Goal: Find specific page/section: Find specific page/section

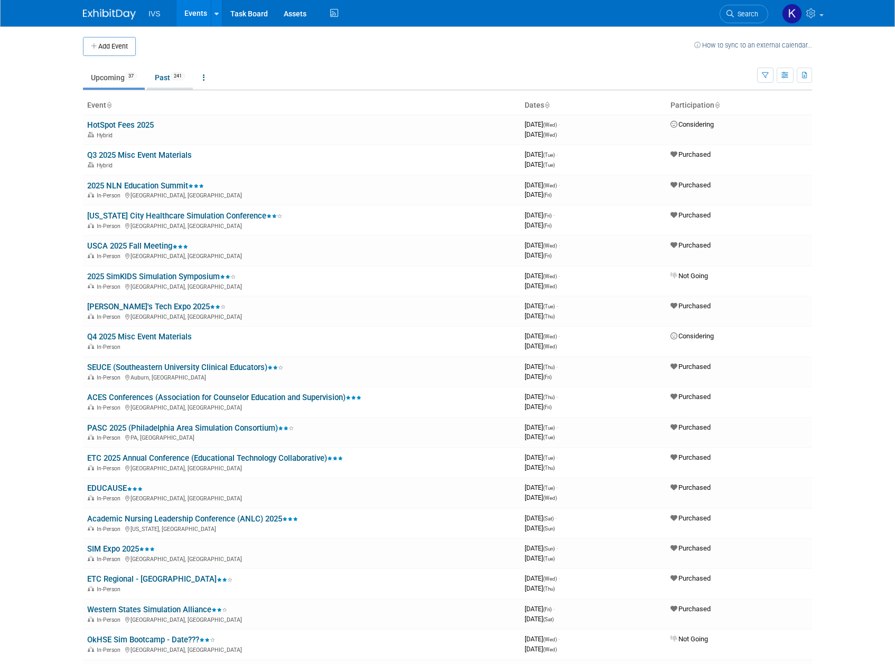
click at [165, 68] on link "Past 241" at bounding box center [170, 78] width 46 height 20
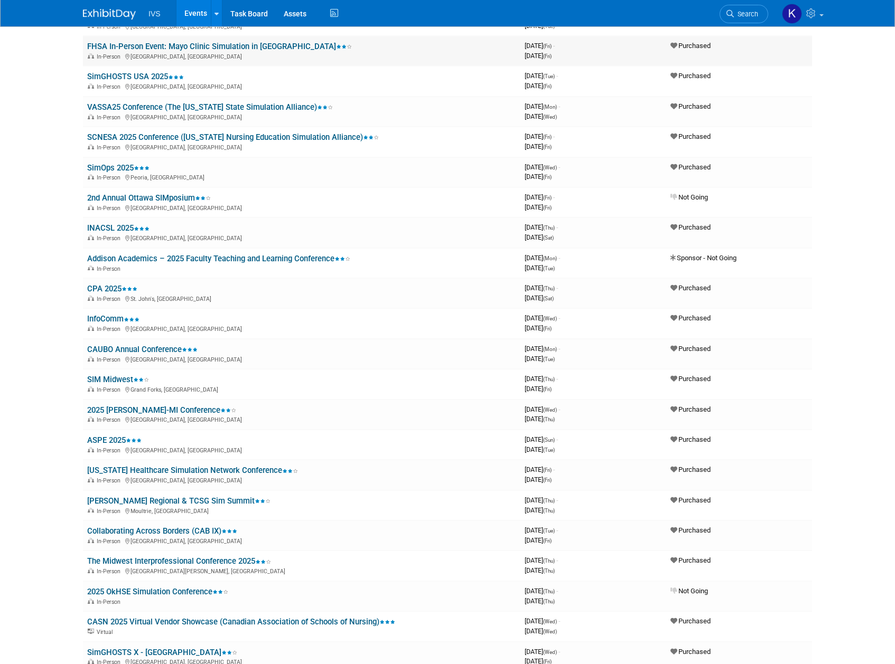
scroll to position [282, 0]
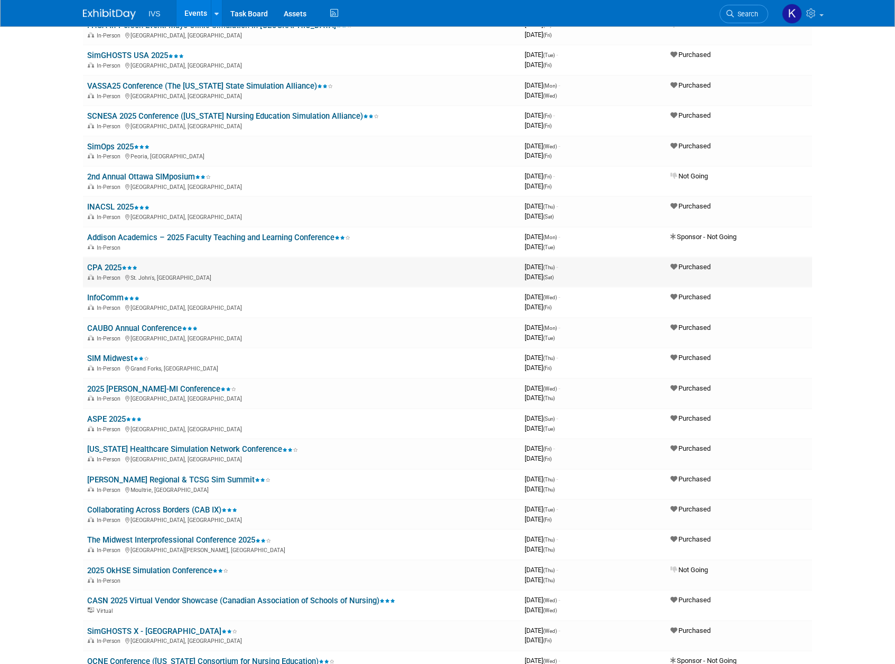
click at [116, 264] on link "CPA 2025" at bounding box center [112, 268] width 50 height 10
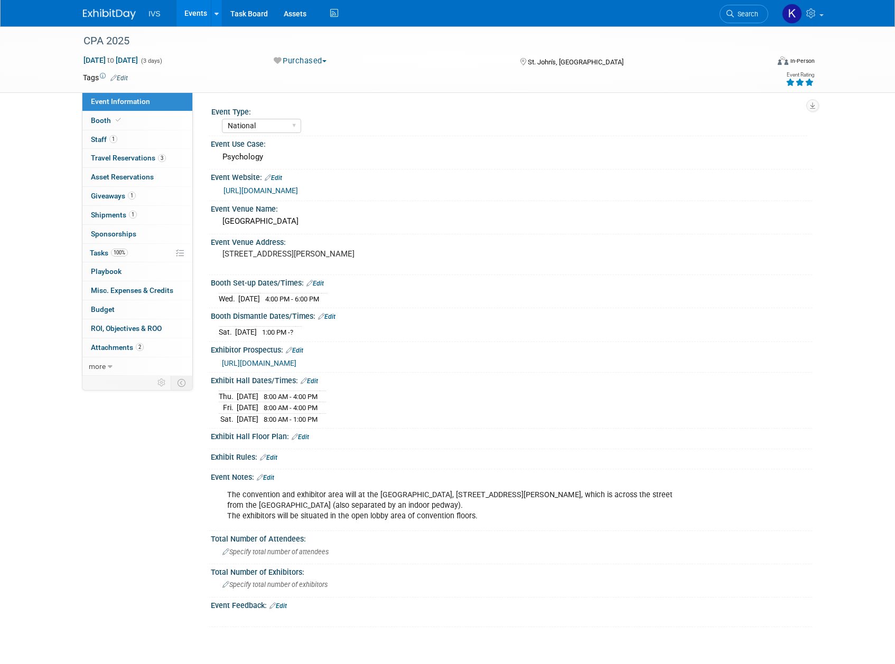
select select "National"
click at [293, 192] on link "https://convention.cpa.ca/" at bounding box center [260, 190] width 74 height 8
